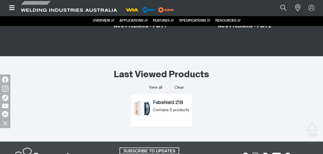
scroll to position [1105, 0]
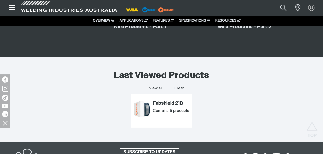
click at [170, 101] on link "Fabshield 21B" at bounding box center [171, 104] width 36 height 6
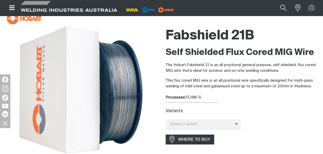
scroll to position [52, 0]
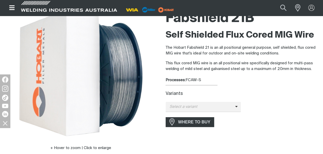
click at [174, 92] on label "Variants" at bounding box center [173, 93] width 17 height 4
click at [235, 105] on span at bounding box center [238, 107] width 6 height 6
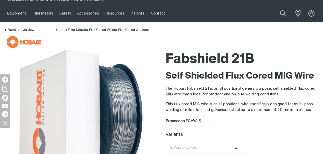
scroll to position [0, 0]
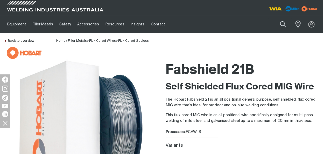
click at [138, 40] on link "Flux Cored Gasless" at bounding box center [133, 40] width 31 height 3
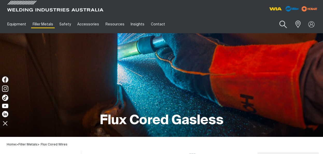
click at [281, 25] on button "Search products" at bounding box center [282, 24] width 21 height 15
click at [240, 27] on input "Search" at bounding box center [252, 24] width 80 height 12
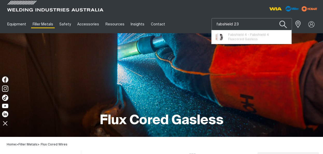
type input "fabshield 23"
click at [282, 24] on button "Search products" at bounding box center [282, 24] width 21 height 15
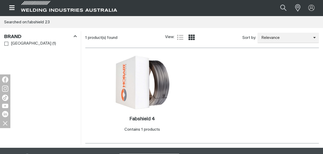
scroll to position [69, 0]
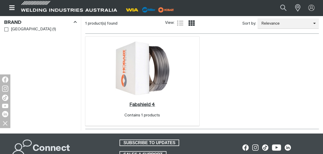
click at [143, 103] on h2 "Fabshield 4 ." at bounding box center [142, 104] width 26 height 5
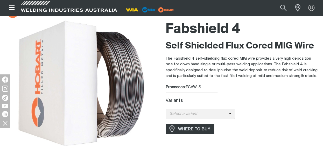
scroll to position [52, 0]
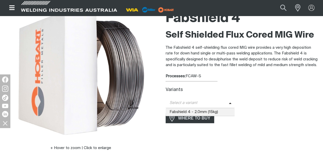
click at [230, 101] on span at bounding box center [232, 103] width 6 height 6
type input "fabshield 23"
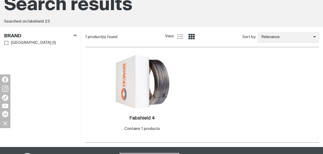
scroll to position [69, 0]
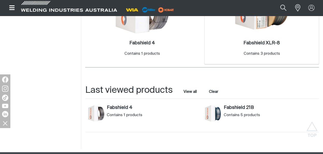
scroll to position [293, 0]
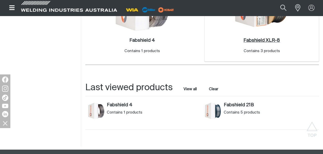
click at [265, 39] on h2 "Fabshield XLR-8 ." at bounding box center [261, 40] width 37 height 5
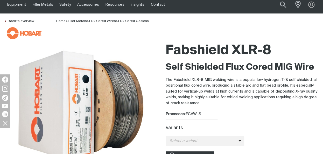
scroll to position [69, 0]
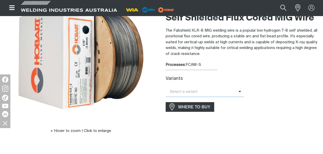
click at [238, 90] on icon at bounding box center [239, 91] width 3 height 4
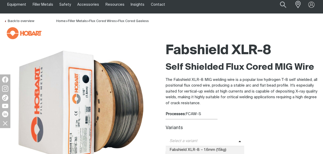
scroll to position [52, 0]
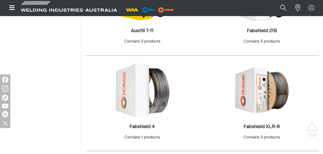
scroll to position [190, 0]
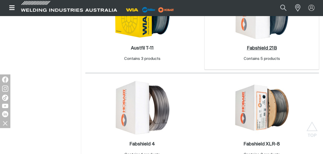
click at [263, 47] on h2 "Fabshield 21B ." at bounding box center [261, 48] width 30 height 5
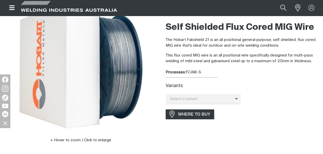
scroll to position [69, 0]
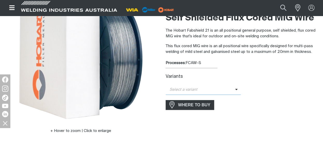
click at [236, 88] on span at bounding box center [238, 90] width 6 height 6
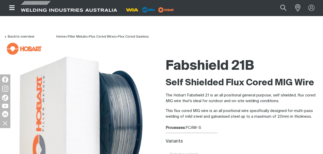
scroll to position [0, 0]
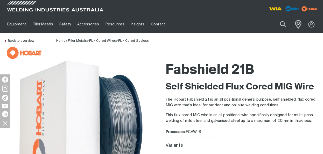
click at [298, 25] on span at bounding box center [296, 24] width 11 height 11
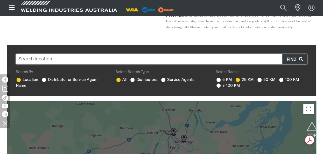
scroll to position [86, 0]
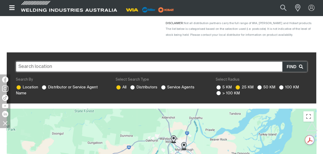
click at [28, 65] on input "text" at bounding box center [161, 66] width 291 height 10
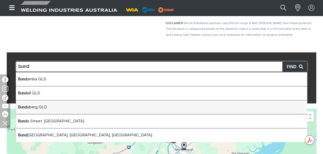
click at [22, 107] on b "Bund" at bounding box center [22, 107] width 9 height 4
type input "Bundaberg QLD"
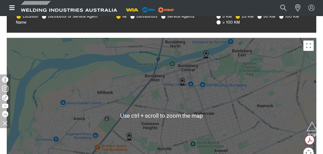
scroll to position [155, 0]
